Goal: Information Seeking & Learning: Learn about a topic

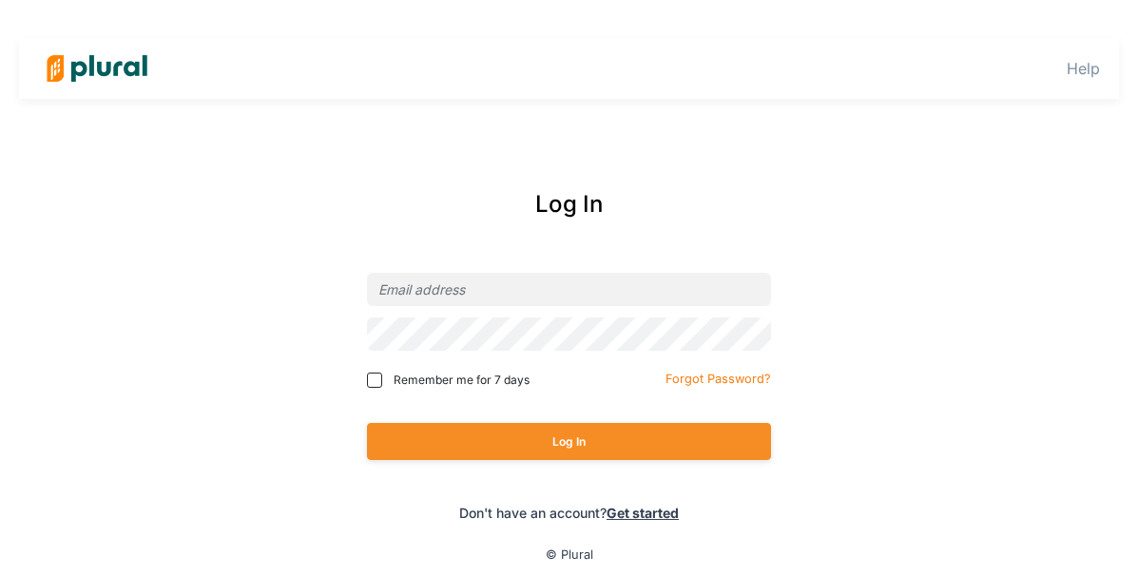
click at [571, 268] on div at bounding box center [569, 289] width 404 height 45
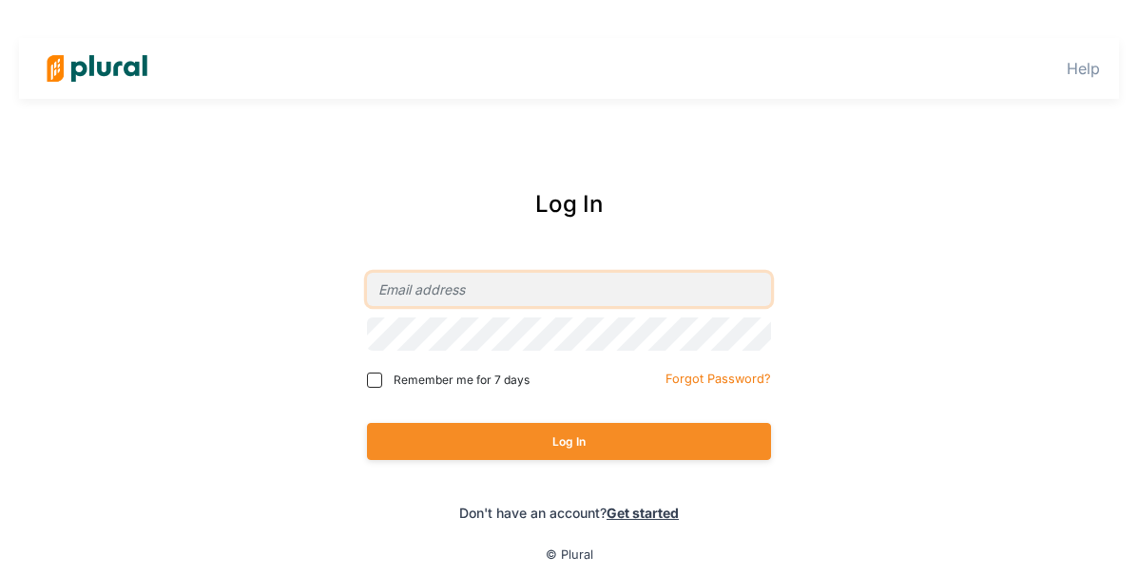
click at [568, 273] on input "email" at bounding box center [569, 289] width 404 height 33
click at [0, 0] on com-1password-button at bounding box center [0, 0] width 0 height 0
type input "[EMAIL_ADDRESS][DOMAIN_NAME]"
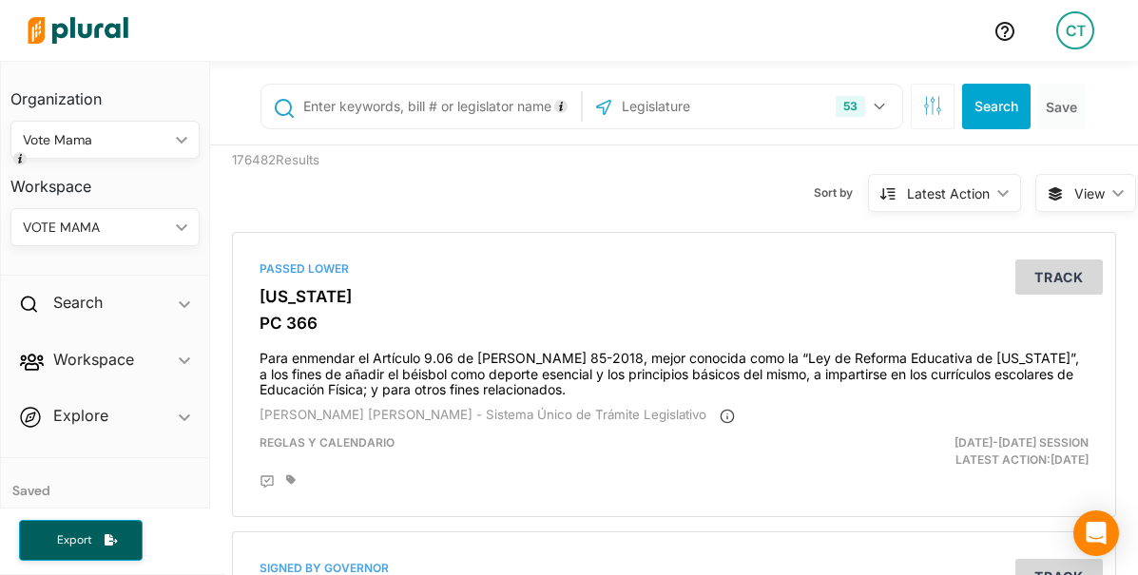
click at [58, 220] on div "VOTE MAMA" at bounding box center [95, 228] width 145 height 20
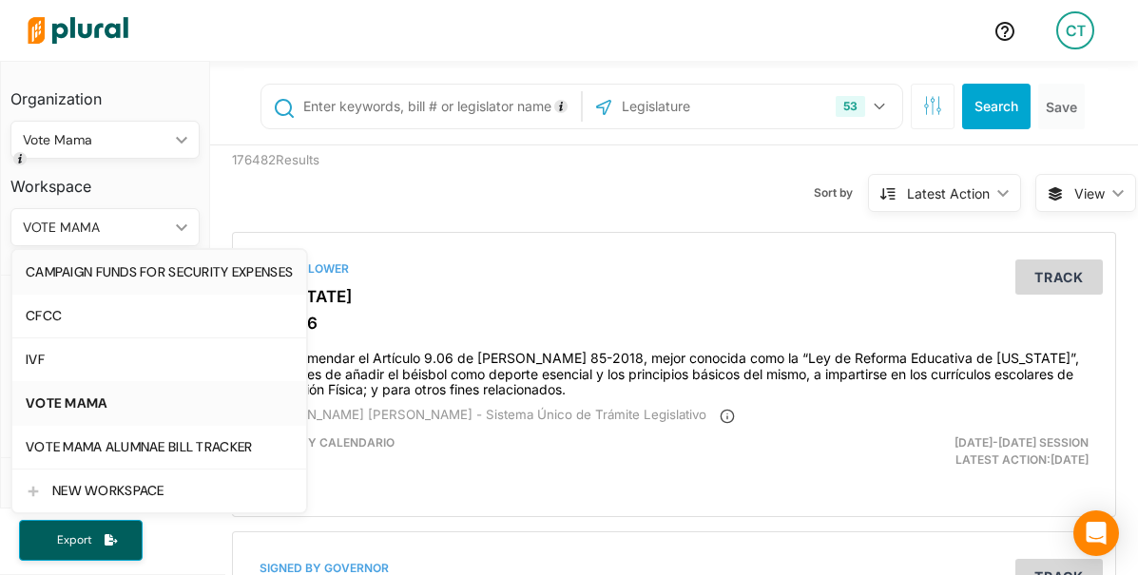
click at [87, 276] on div "CAMPAIGN FUNDS FOR SECURITY EXPENSES" at bounding box center [159, 272] width 267 height 16
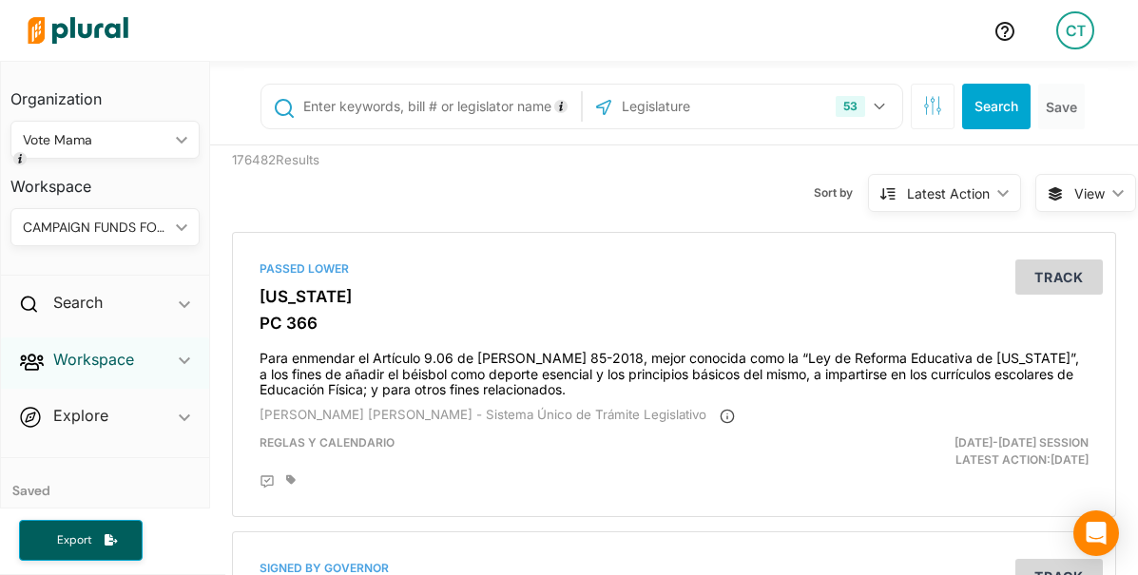
click at [98, 362] on h2 "Workspace" at bounding box center [93, 359] width 81 height 21
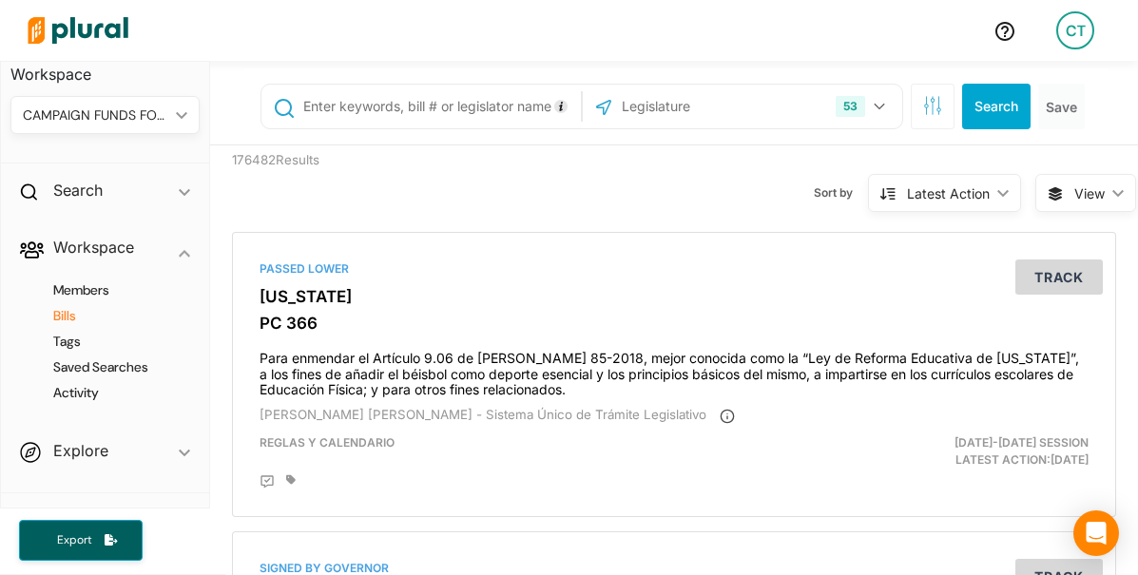
scroll to position [118, 0]
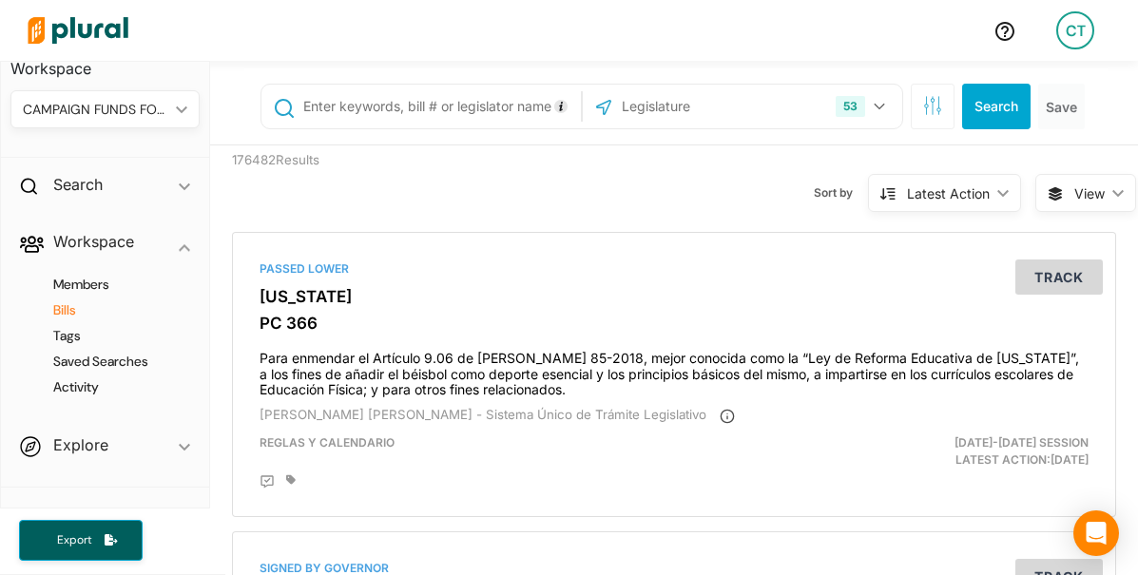
click at [71, 313] on h4 "Bills" at bounding box center [109, 310] width 161 height 18
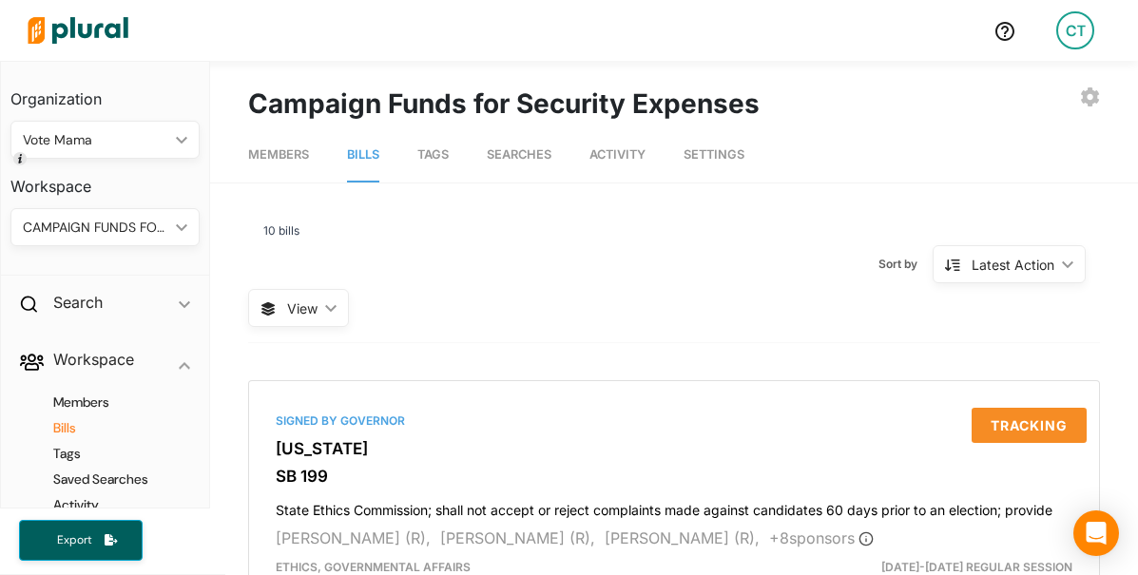
click at [119, 139] on div "Vote Mama" at bounding box center [95, 140] width 145 height 20
click at [95, 226] on div "CAMPAIGN FUNDS FOR SECURITY EXPENSES" at bounding box center [95, 228] width 145 height 20
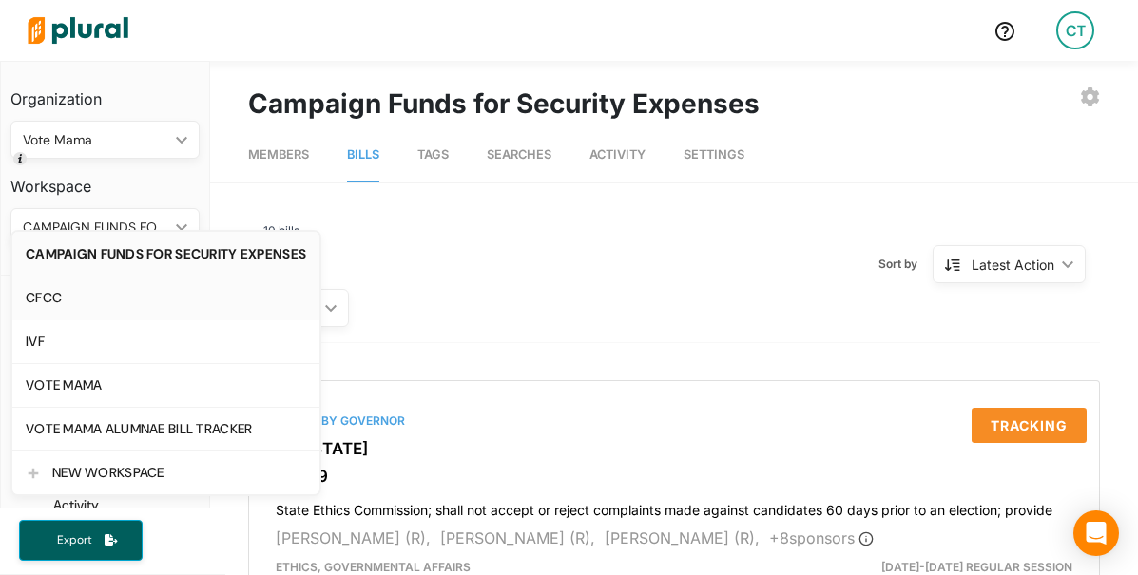
click at [117, 299] on div "CFCC" at bounding box center [166, 298] width 280 height 16
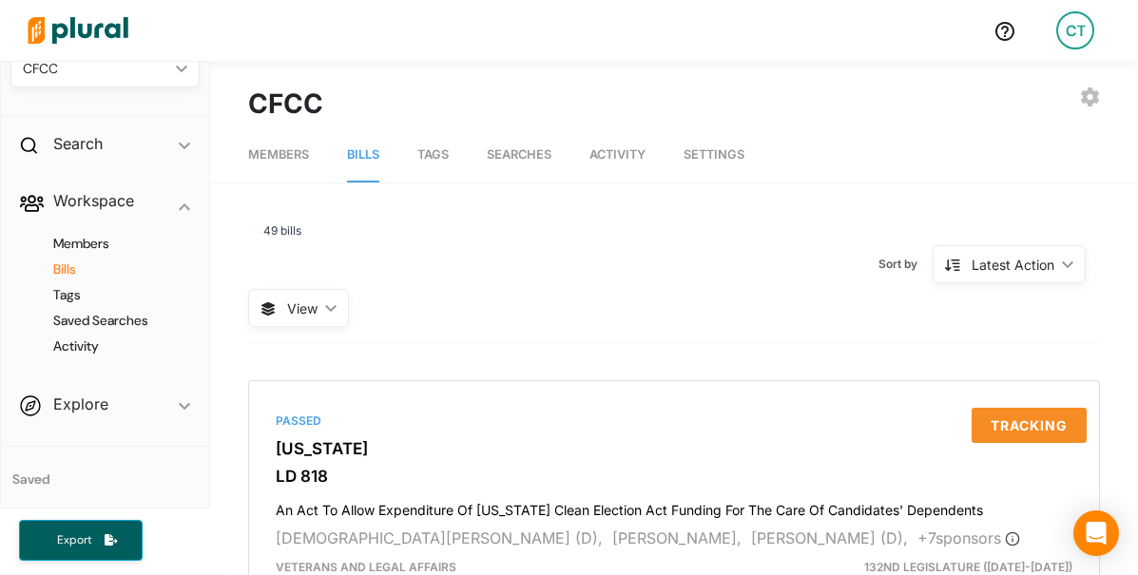
scroll to position [160, 0]
click at [72, 350] on h4 "Activity" at bounding box center [109, 346] width 161 height 18
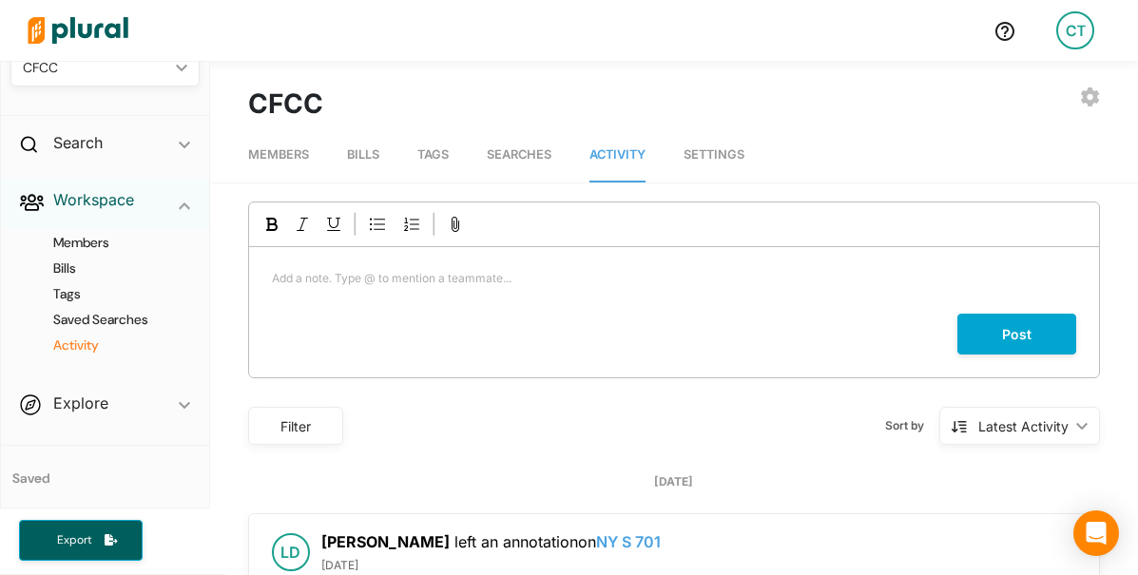
click at [101, 197] on h2 "Workspace" at bounding box center [93, 199] width 81 height 21
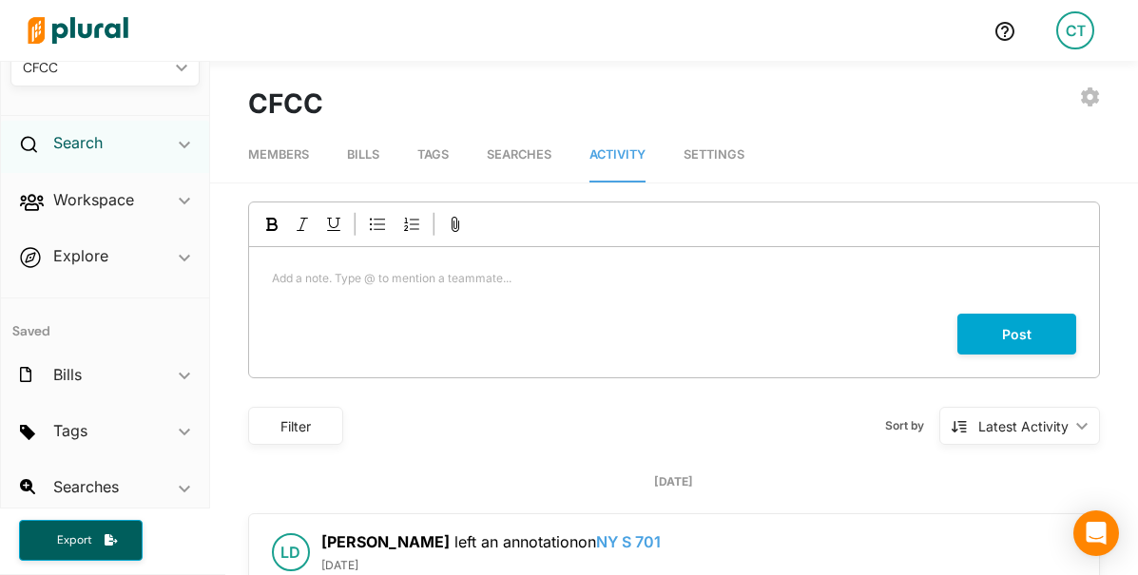
click at [94, 144] on h2 "Search" at bounding box center [77, 142] width 49 height 21
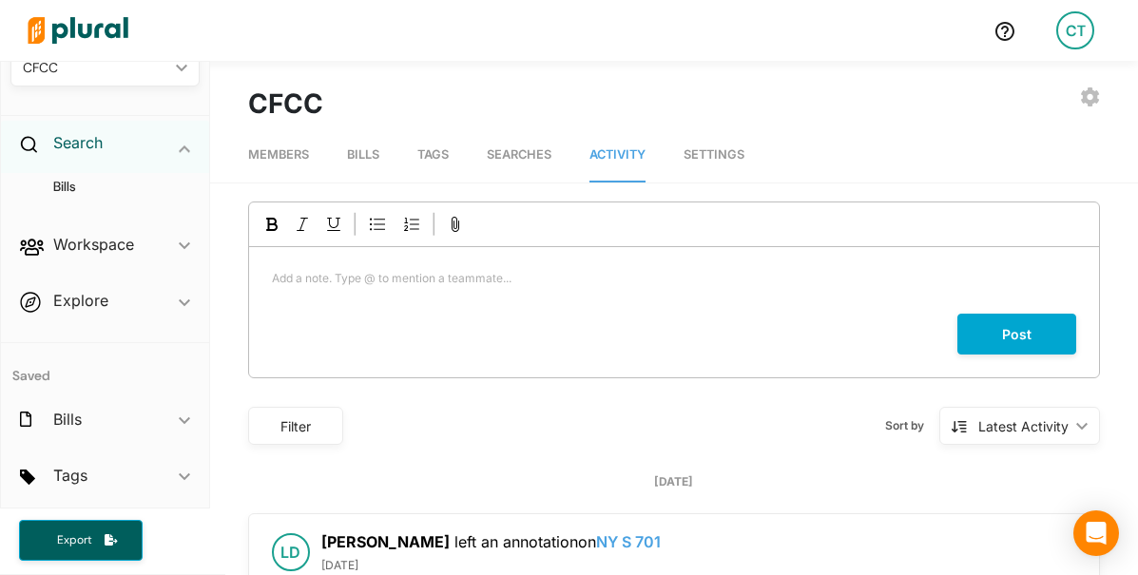
click at [87, 141] on h2 "Search" at bounding box center [77, 142] width 49 height 21
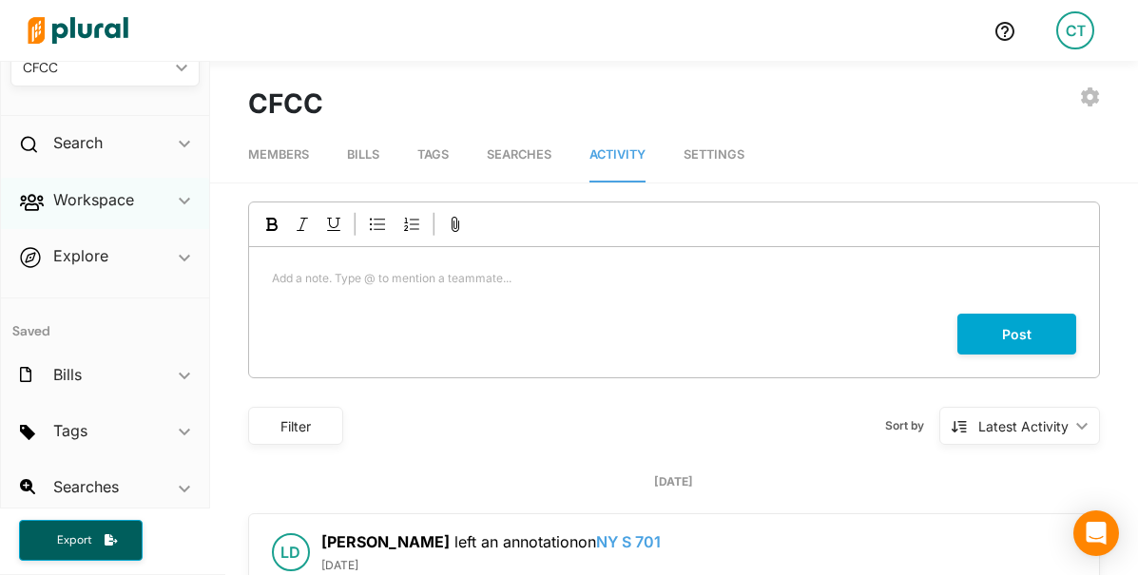
click at [92, 222] on div "Workspace ic_keyboard_arrow_down" at bounding box center [105, 203] width 208 height 51
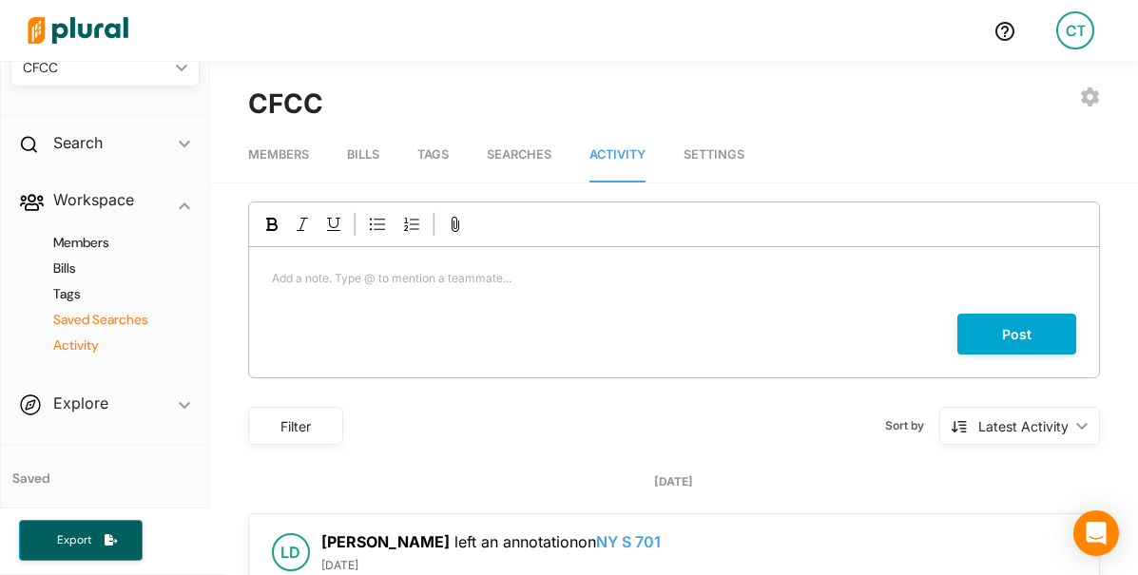
click at [84, 320] on h4 "Saved Searches" at bounding box center [109, 320] width 161 height 18
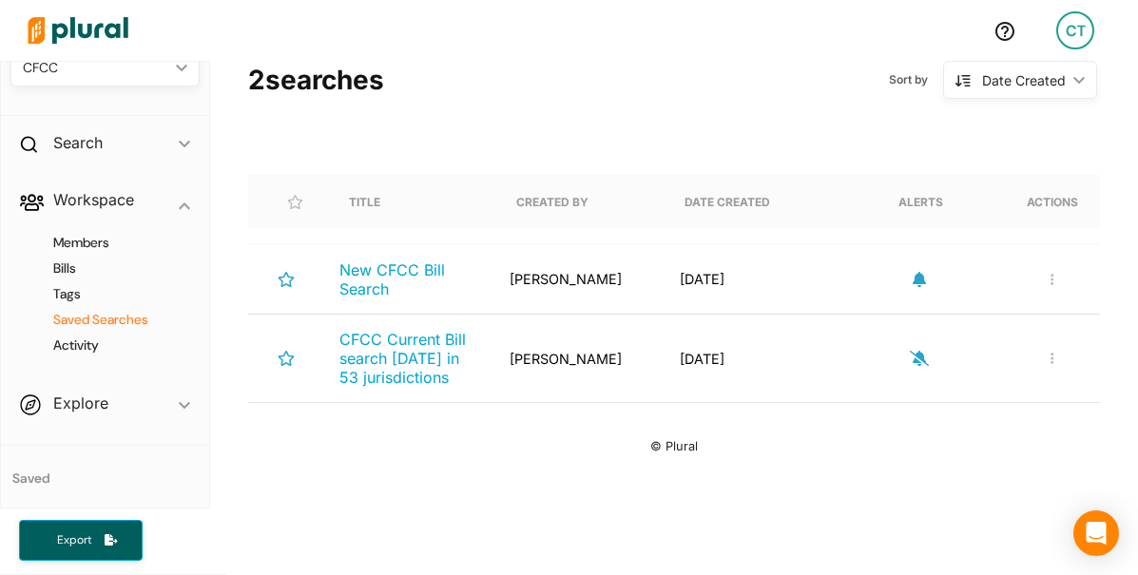
scroll to position [148, 0]
click at [372, 268] on span "New CFCC Bill Search" at bounding box center [392, 278] width 106 height 38
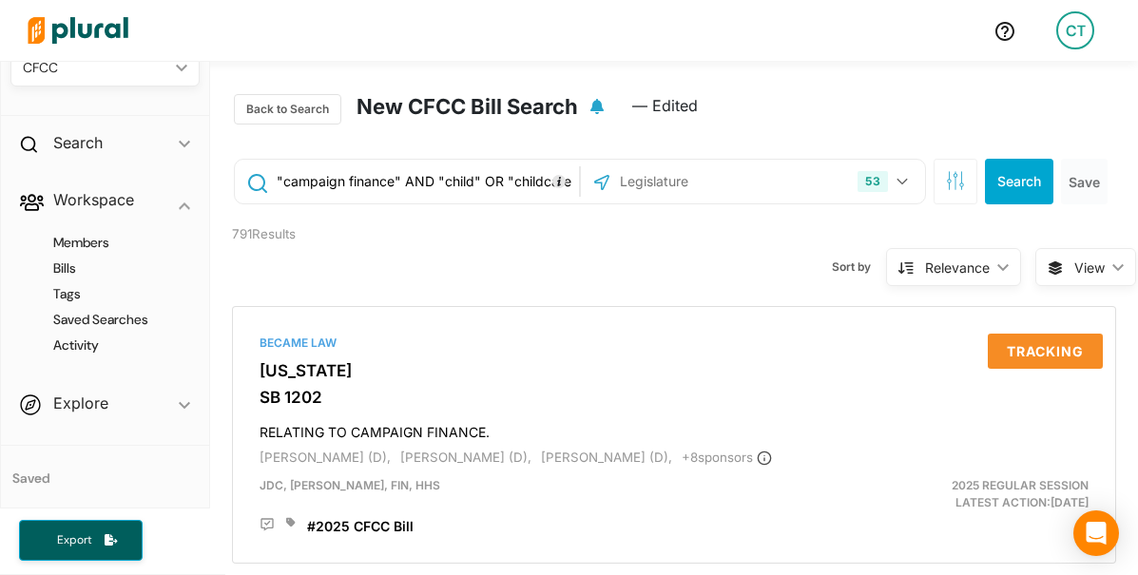
click at [396, 189] on input ""campaign finance" AND "child" OR "childcare"" at bounding box center [425, 182] width 300 height 36
click at [557, 261] on div "Sort by Relevance ic_keyboard_arrow_down Relevance Latest Action Latest Action …" at bounding box center [769, 256] width 532 height 72
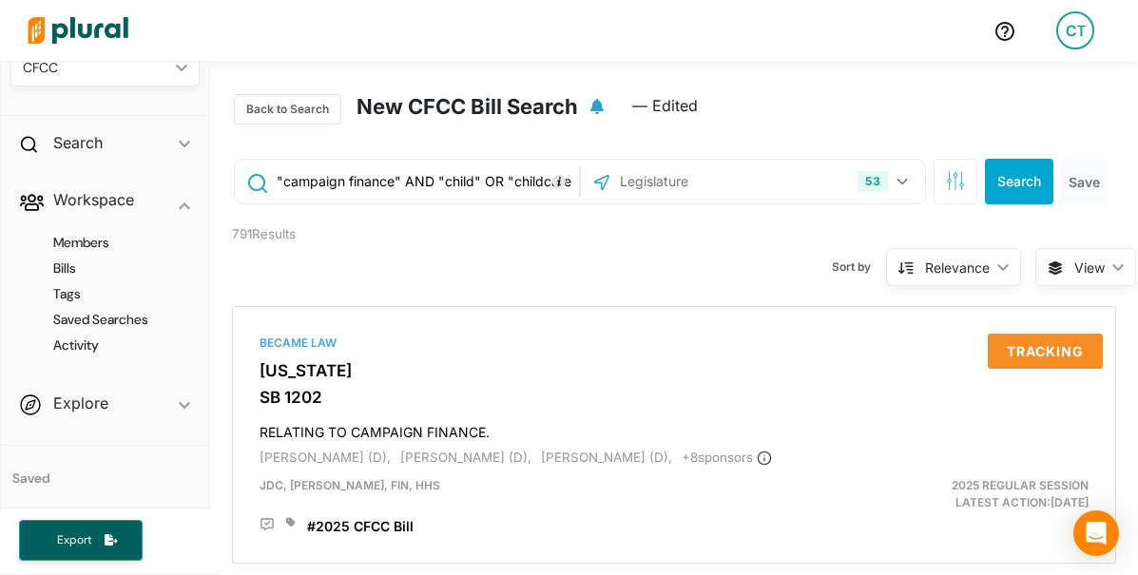
click at [381, 184] on input ""campaign finance" AND "child" OR "childcare"" at bounding box center [425, 182] width 300 height 36
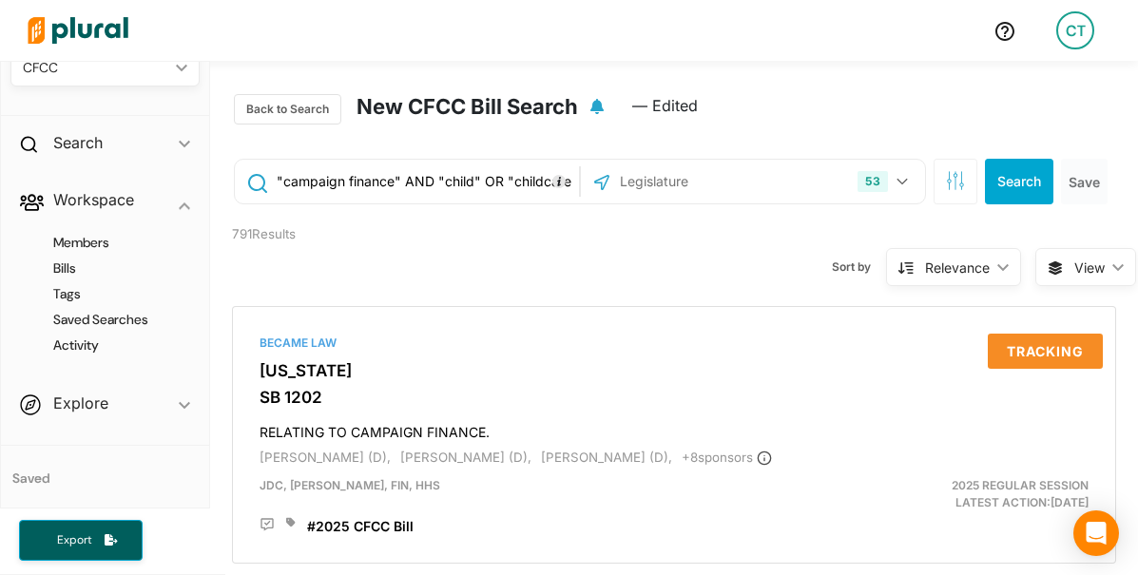
click at [526, 260] on div "Sort by Relevance ic_keyboard_arrow_down Relevance Latest Action Latest Action …" at bounding box center [769, 256] width 532 height 72
click at [64, 393] on h2 "Explore" at bounding box center [80, 403] width 55 height 21
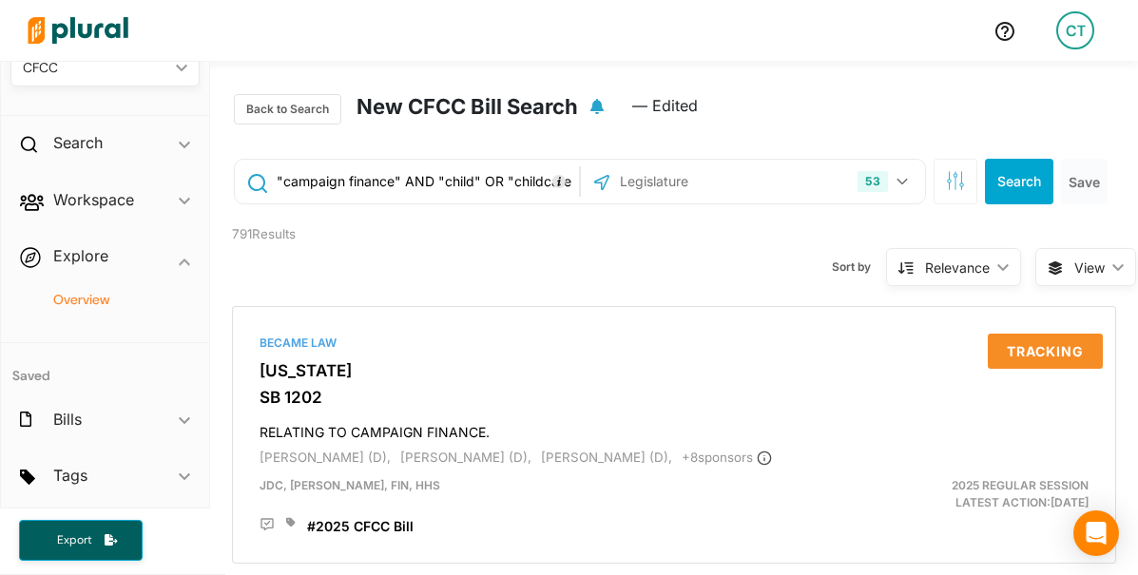
click at [76, 298] on h4 "Overview" at bounding box center [109, 300] width 161 height 18
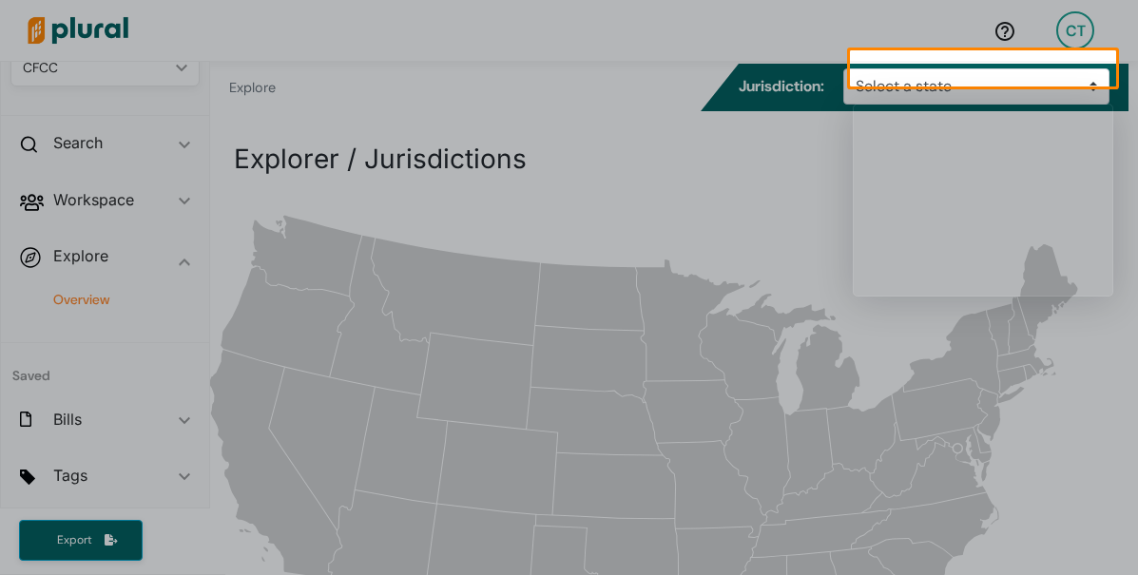
scroll to position [1, 0]
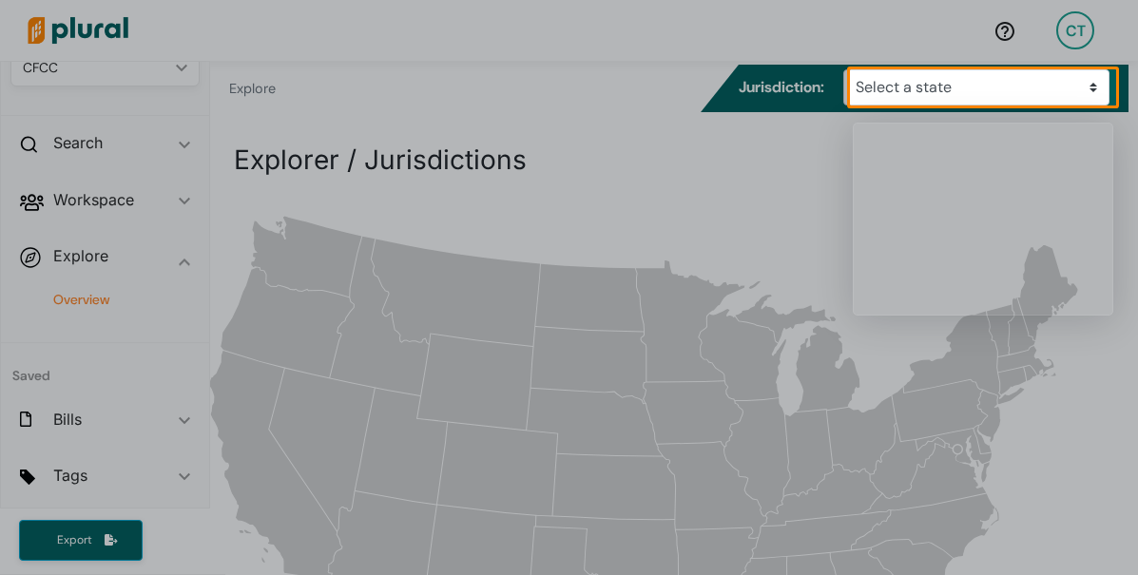
click at [981, 84] on div "Product tour overlay" at bounding box center [569, 287] width 1138 height 575
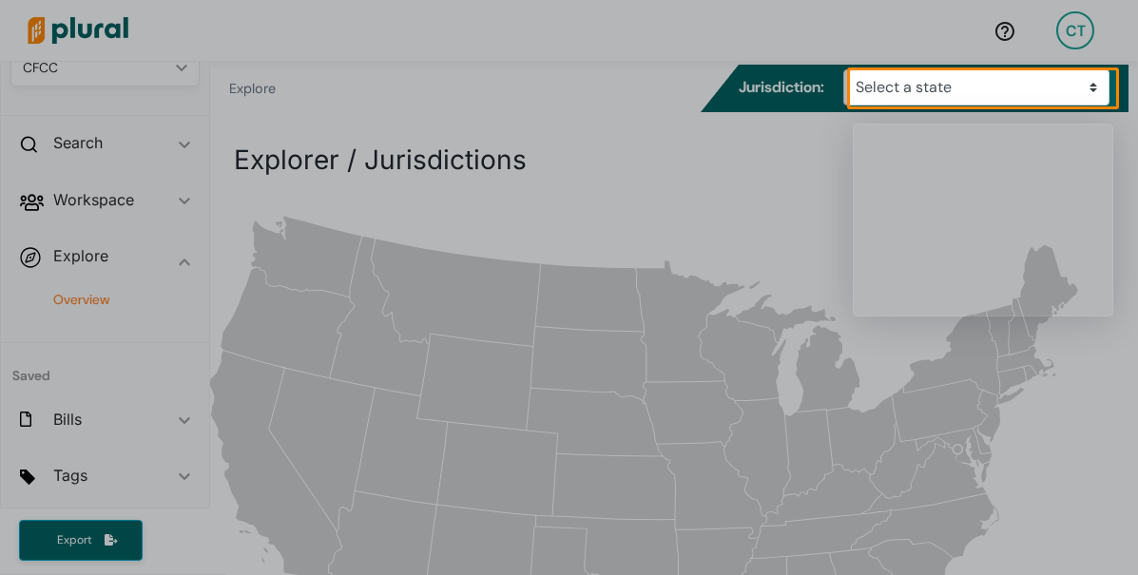
scroll to position [0, 0]
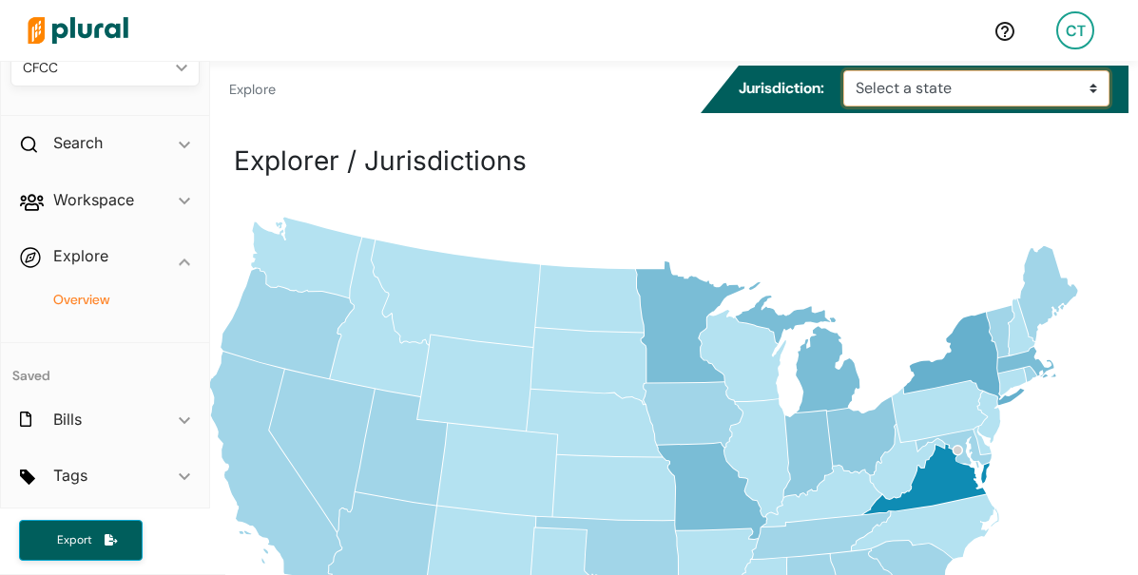
click at [986, 85] on select "Select a state [US_STATE] [US_STATE] [US_STATE] [US_STATE] [US_STATE] [US_STATE…" at bounding box center [976, 88] width 266 height 36
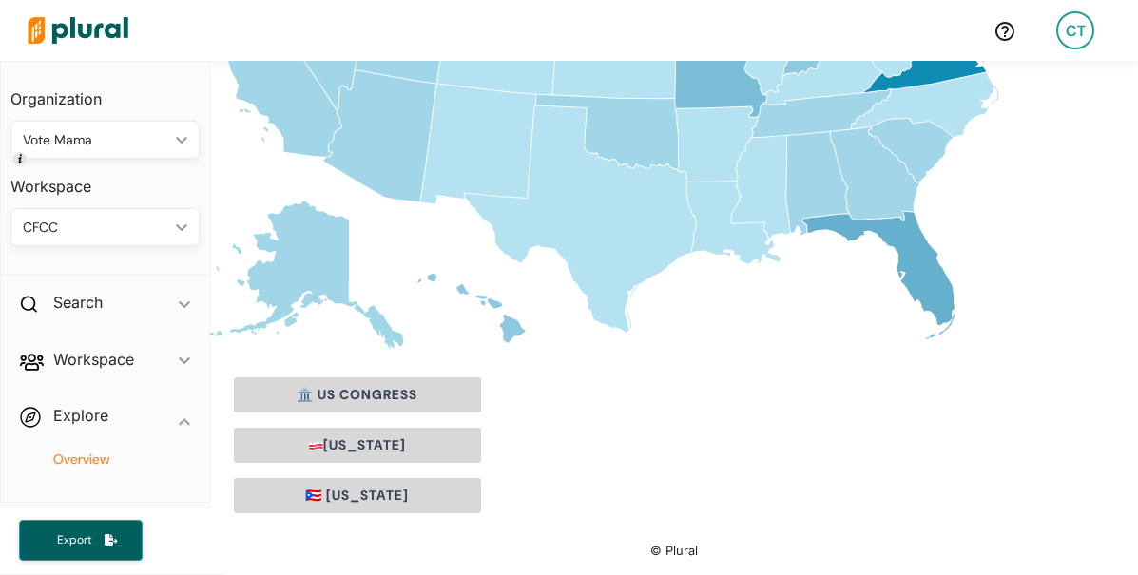
click at [64, 226] on div "CFCC" at bounding box center [95, 228] width 145 height 20
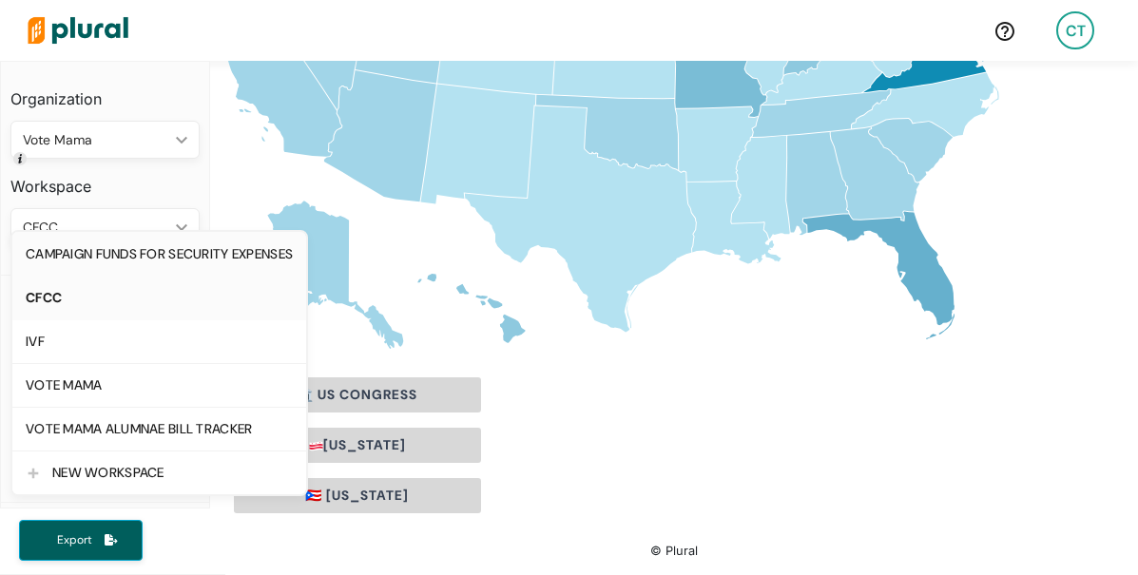
click at [89, 266] on link "CAMPAIGN FUNDS FOR SECURITY EXPENSES" at bounding box center [159, 254] width 294 height 44
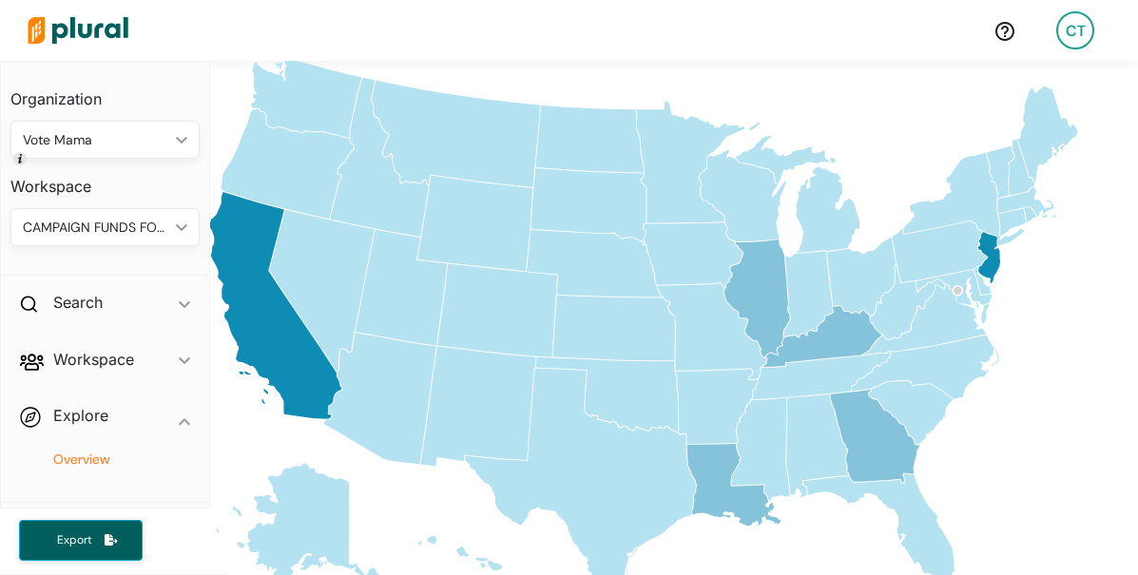
scroll to position [157, 0]
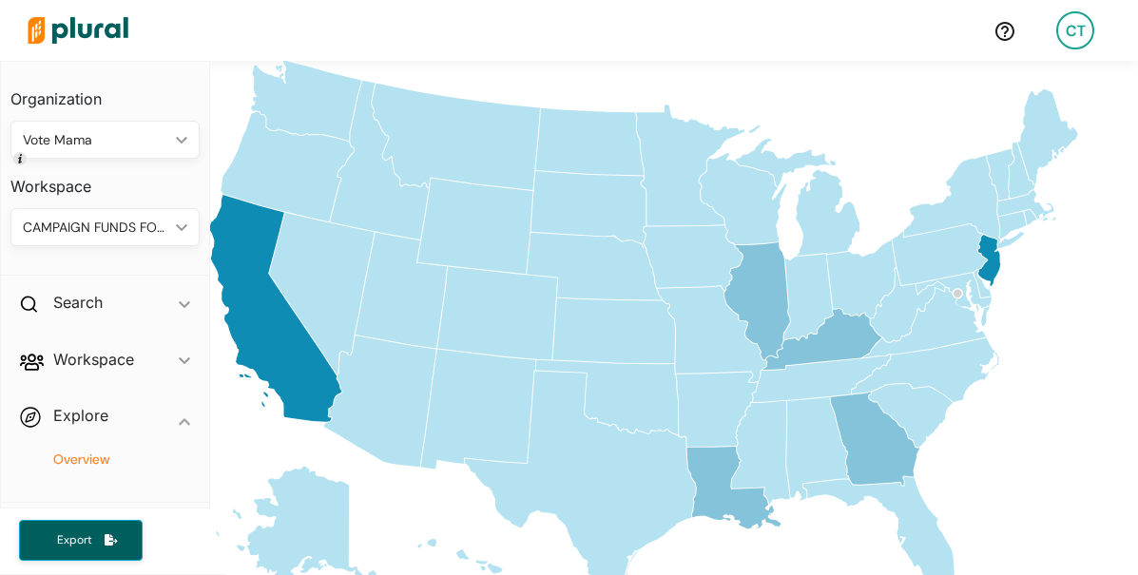
click at [996, 262] on icon "[US_STATE]" at bounding box center [988, 260] width 23 height 51
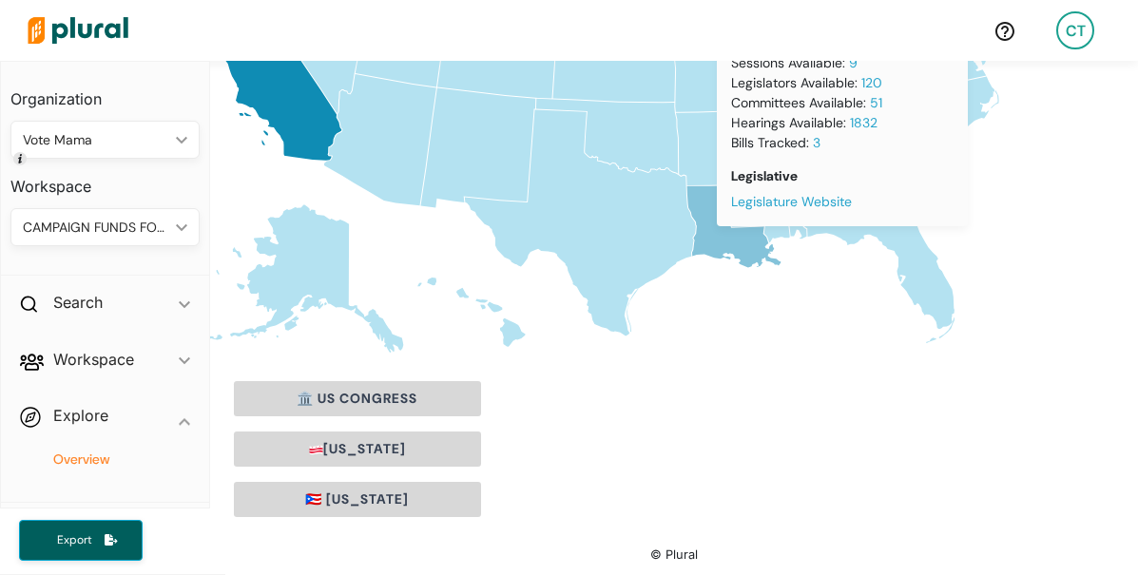
scroll to position [416, 0]
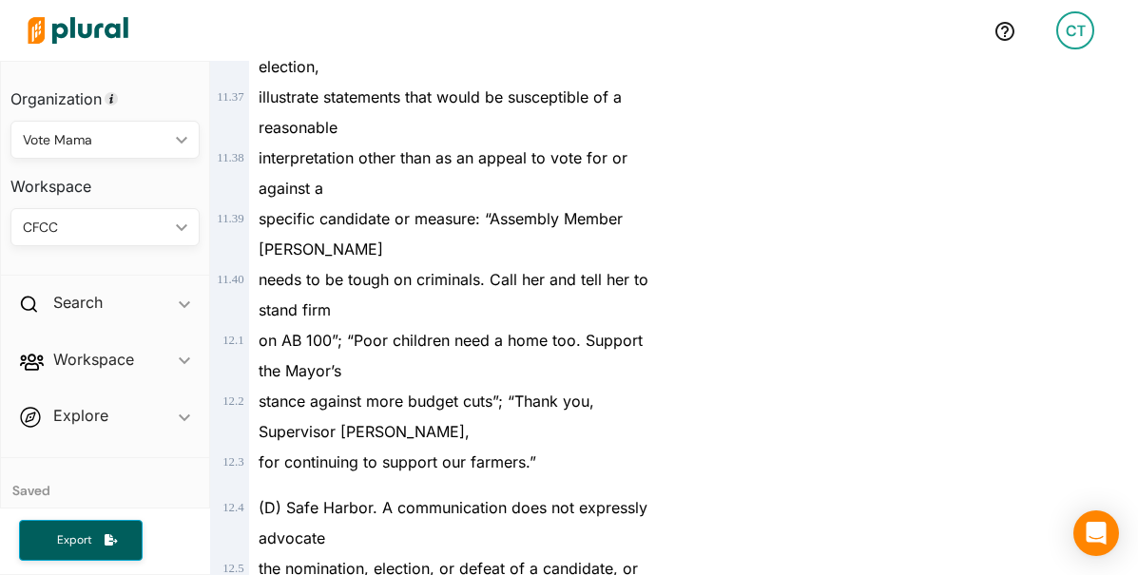
scroll to position [176424, 0]
